Goal: Task Accomplishment & Management: Use online tool/utility

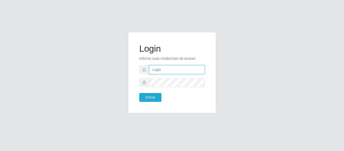
drag, startPoint x: 167, startPoint y: 67, endPoint x: 166, endPoint y: 69, distance: 2.7
click at [167, 67] on input "text" at bounding box center [177, 69] width 56 height 9
type input "´"
type input "[EMAIL_ADDRESS][DOMAIN_NAME]"
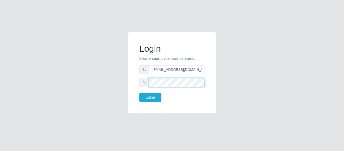
click at [139, 93] on button "Entrar" at bounding box center [150, 97] width 22 height 9
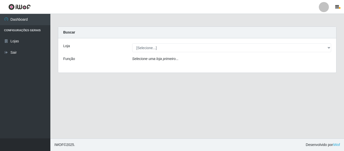
click at [153, 42] on div "Loja [Selecione...] BomQueSó Agreste - Loja 2 Função Selecione uma loja primeir…" at bounding box center [197, 55] width 278 height 34
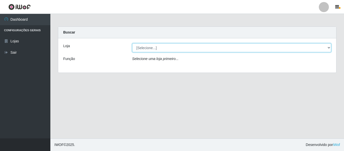
click at [156, 48] on select "[Selecione...] BomQueSó Agreste - Loja 2" at bounding box center [231, 47] width 199 height 9
select select "214"
click at [132, 43] on select "[Selecione...] BomQueSó Agreste - Loja 2" at bounding box center [231, 47] width 199 height 9
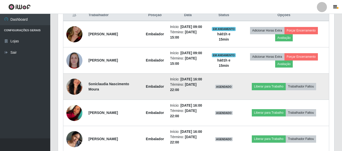
scroll to position [74, 0]
